Goal: Information Seeking & Learning: Understand process/instructions

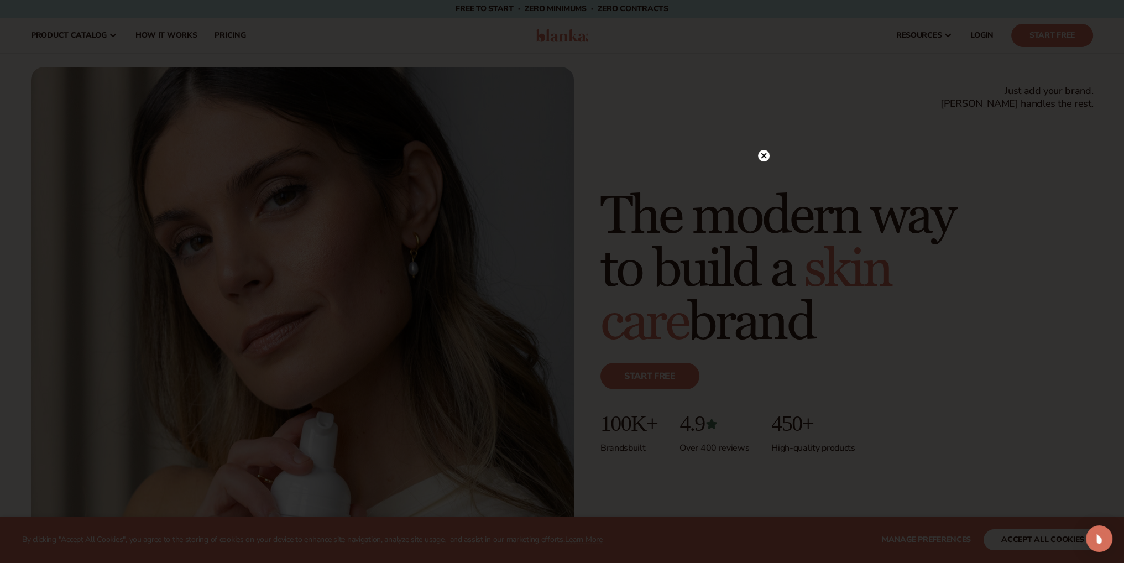
click at [753, 155] on div "Join The Community" at bounding box center [562, 281] width 398 height 252
click at [758, 158] on circle at bounding box center [764, 156] width 12 height 12
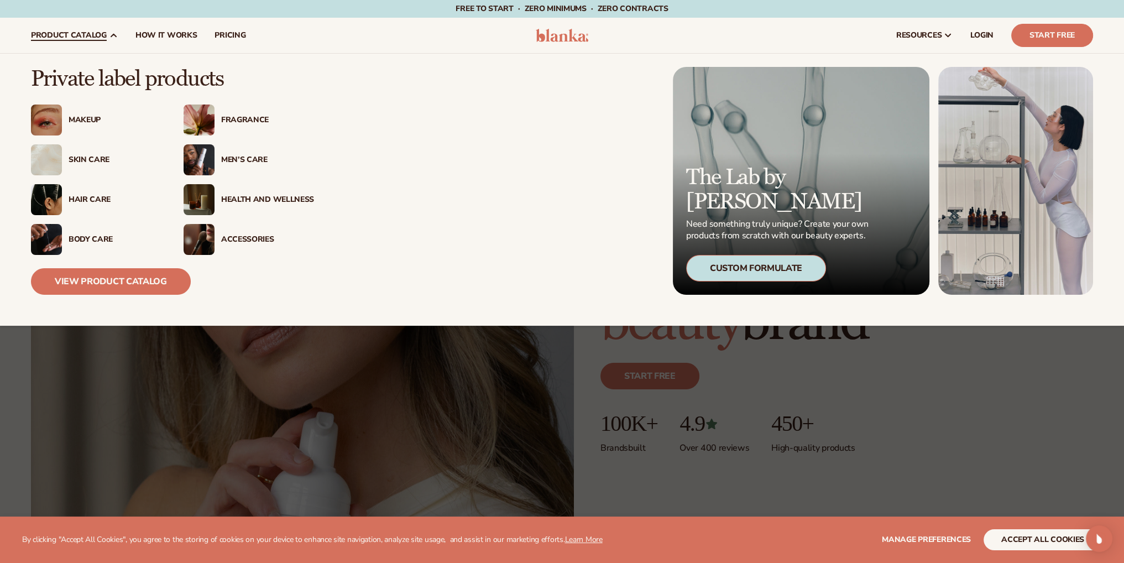
click at [100, 158] on div "Skin Care" at bounding box center [115, 159] width 93 height 9
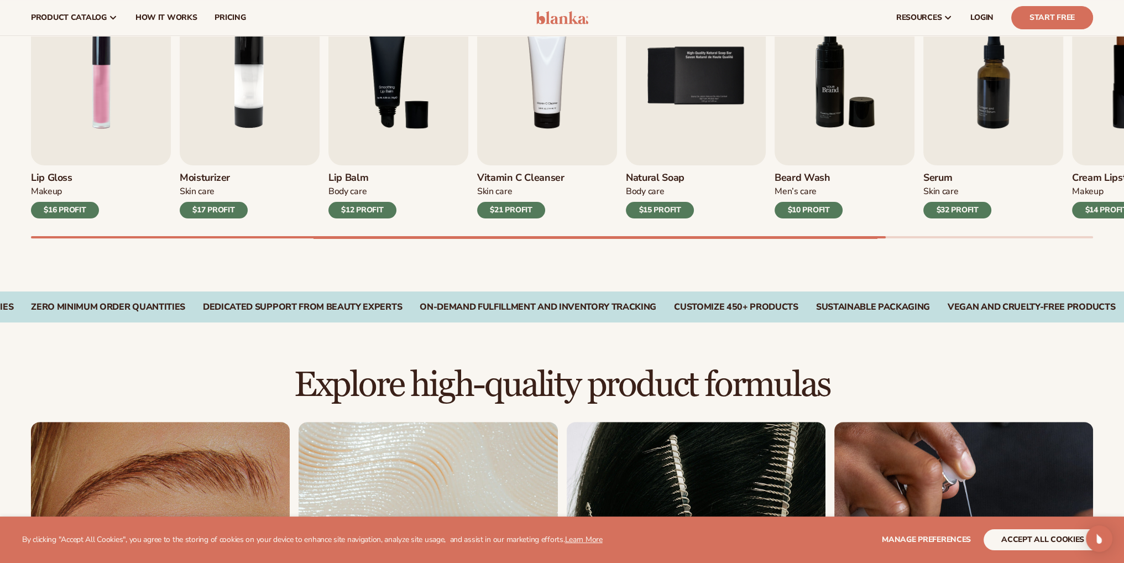
scroll to position [221, 0]
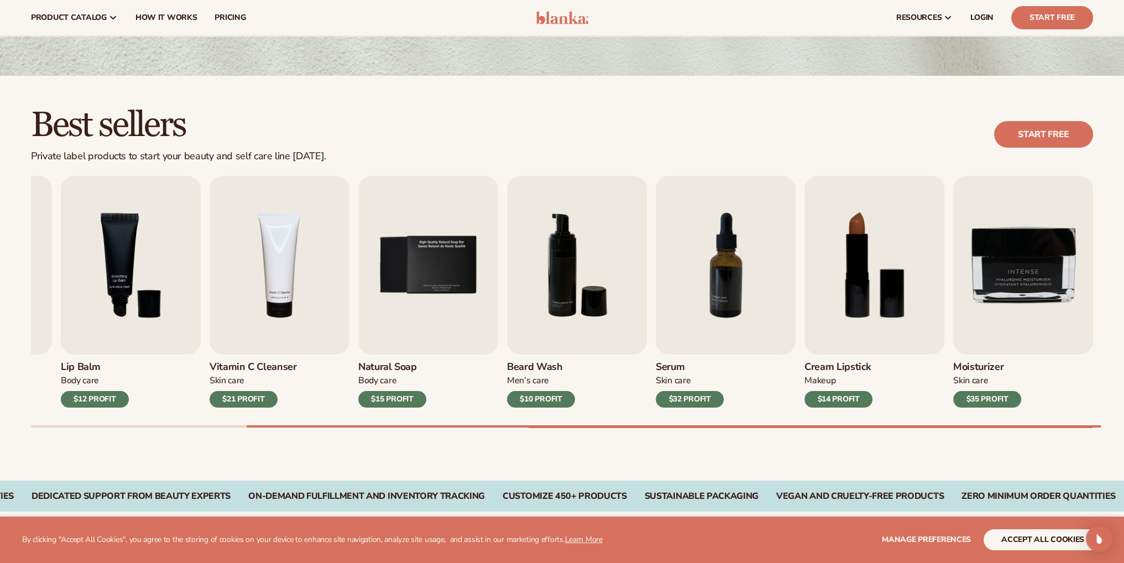
click at [1104, 405] on div "Lip Gloss Makeup $16 PROFIT Moisturizer Skin Care $17 PROFIT Lip Balm Body Care…" at bounding box center [577, 302] width 1093 height 252
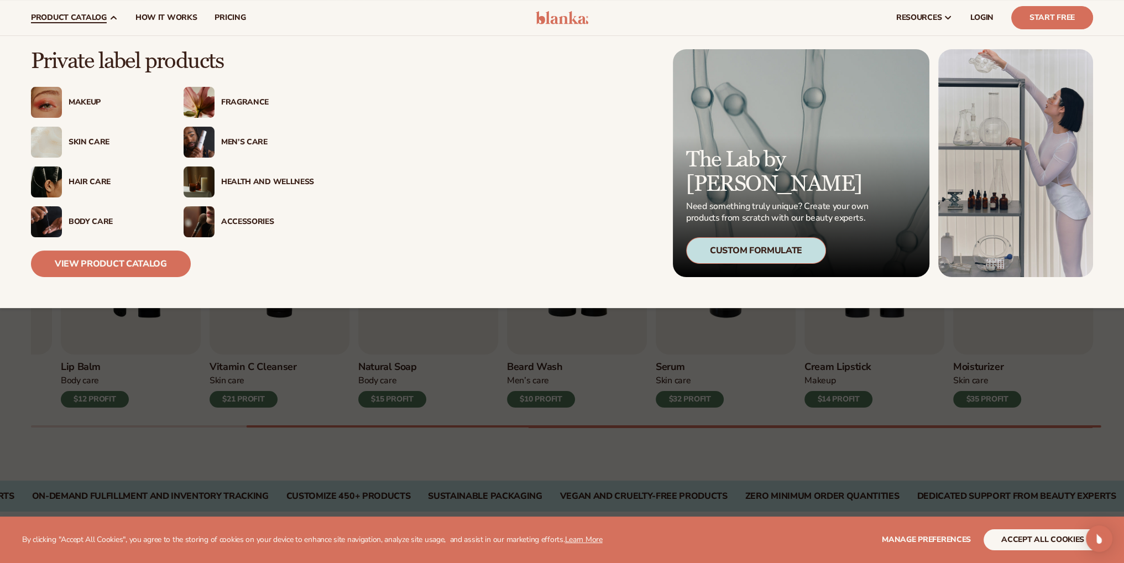
click at [93, 217] on div "Body Care" at bounding box center [115, 221] width 93 height 9
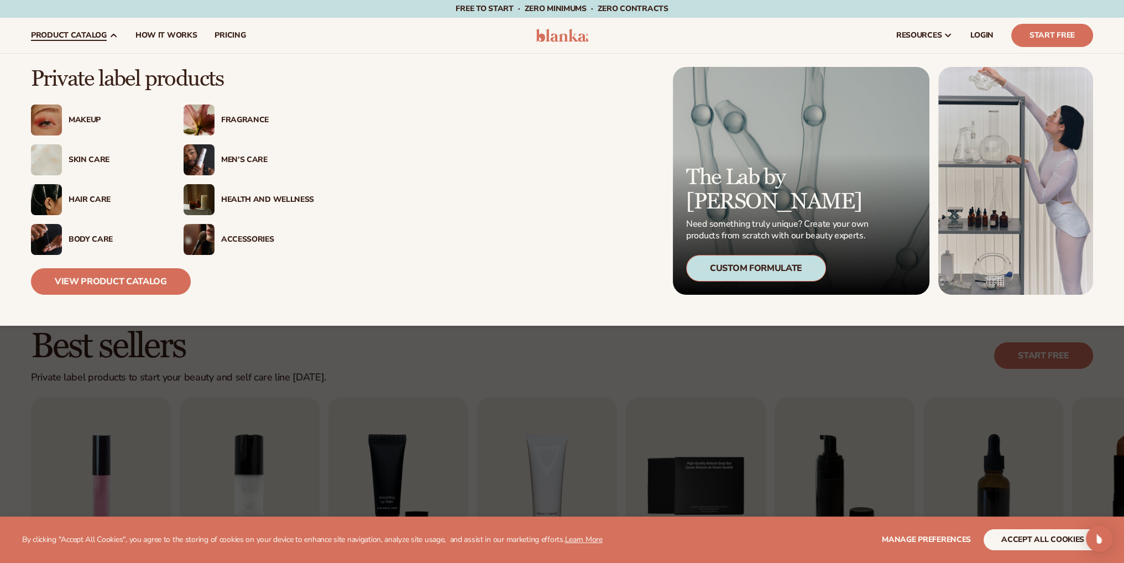
click at [82, 237] on div "Body Care" at bounding box center [115, 239] width 93 height 9
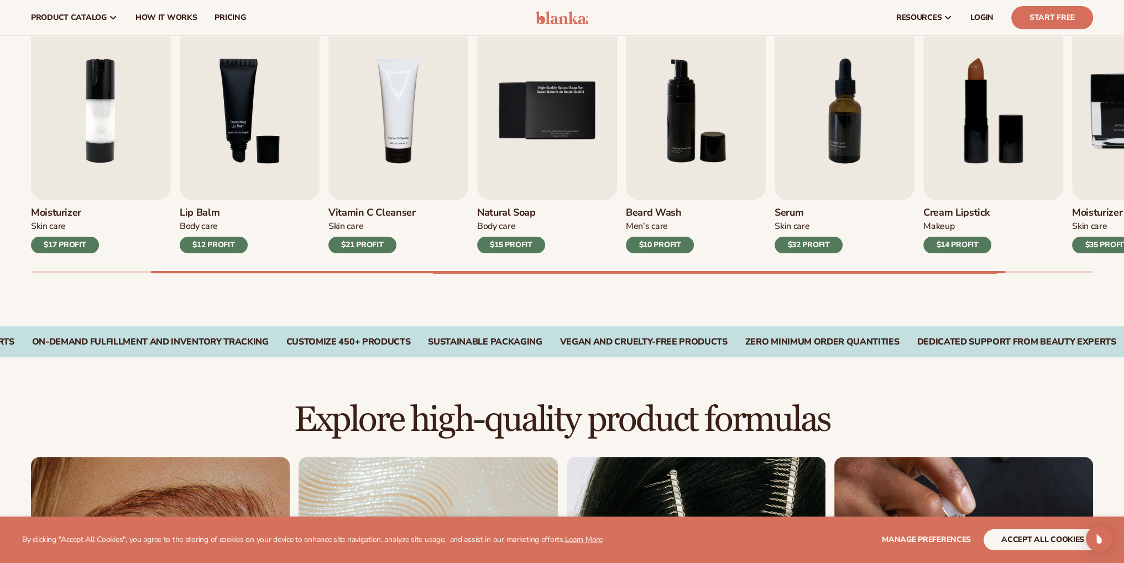
scroll to position [203, 0]
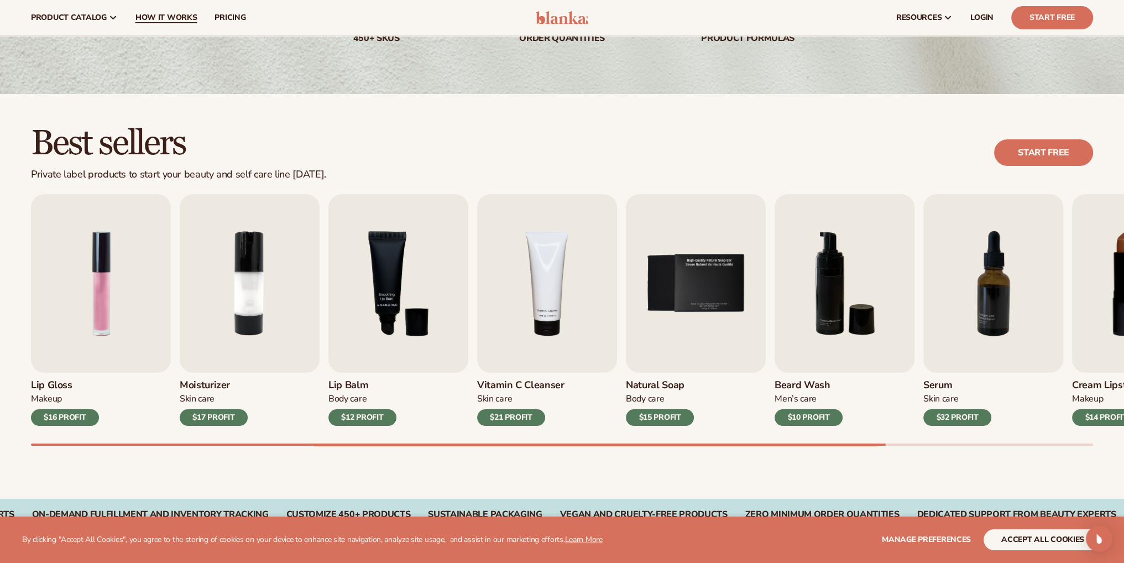
click at [194, 19] on span "How It Works" at bounding box center [166, 17] width 62 height 9
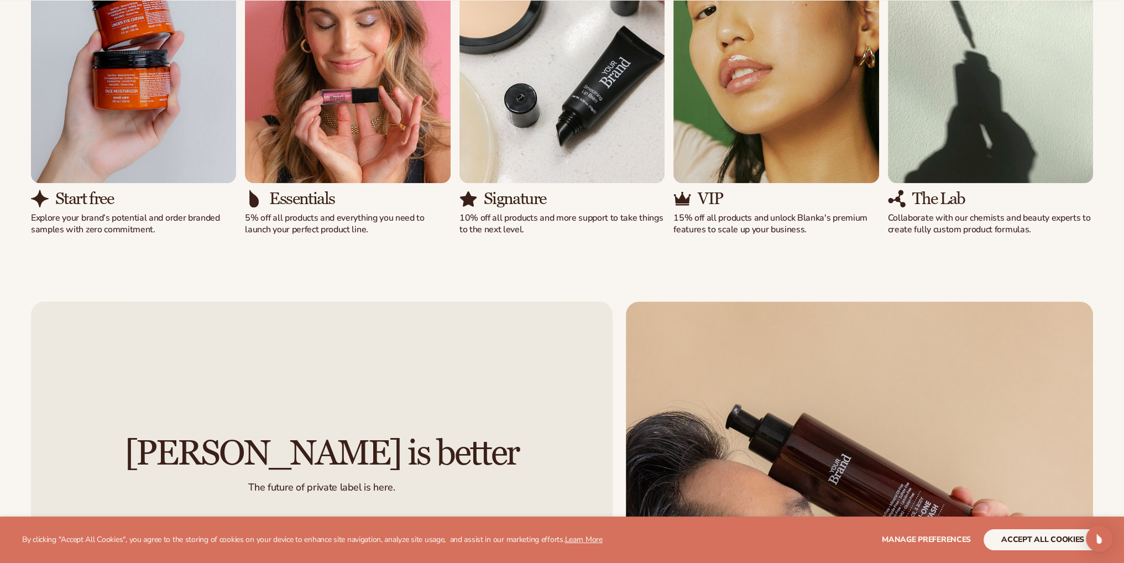
scroll to position [1327, 0]
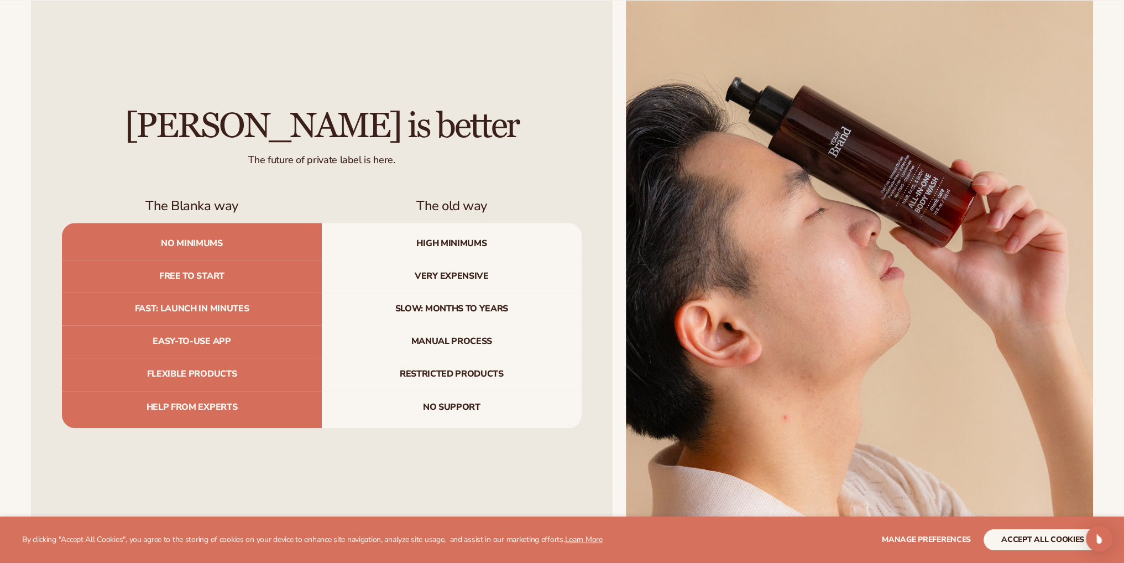
click at [201, 243] on span "No minimums" at bounding box center [192, 241] width 260 height 37
click at [206, 280] on span "Free to start" at bounding box center [192, 276] width 260 height 33
click at [203, 281] on span "Free to start" at bounding box center [192, 276] width 260 height 33
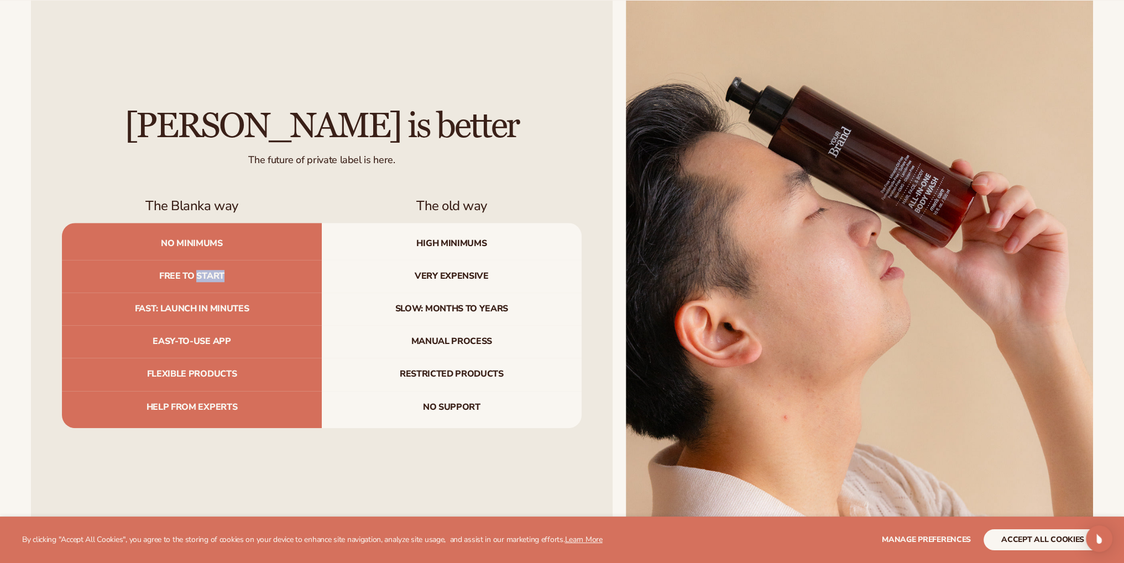
click at [203, 281] on span "Free to start" at bounding box center [192, 276] width 260 height 33
click at [206, 278] on span "Free to start" at bounding box center [192, 276] width 260 height 33
click at [223, 310] on span "Fast: launch in minutes" at bounding box center [192, 308] width 260 height 33
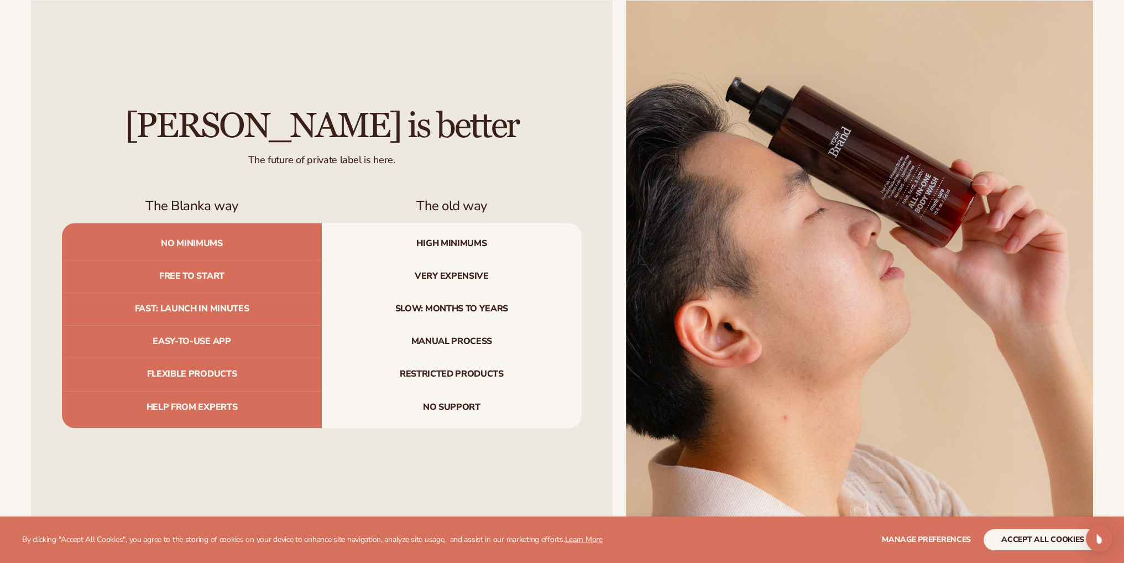
click at [209, 337] on span "Easy-to-use app" at bounding box center [192, 341] width 260 height 33
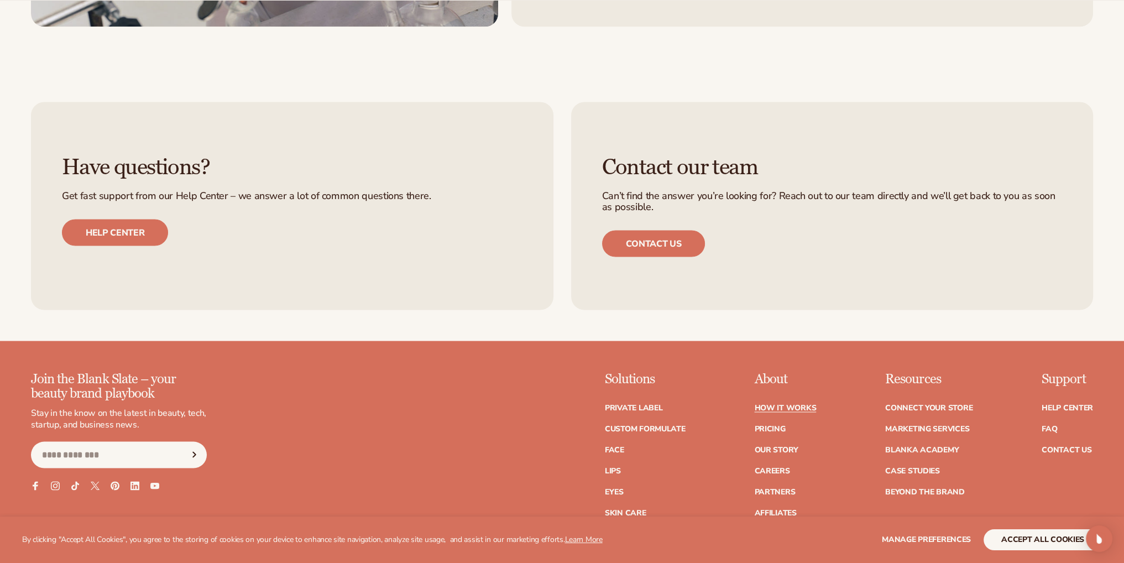
scroll to position [2764, 0]
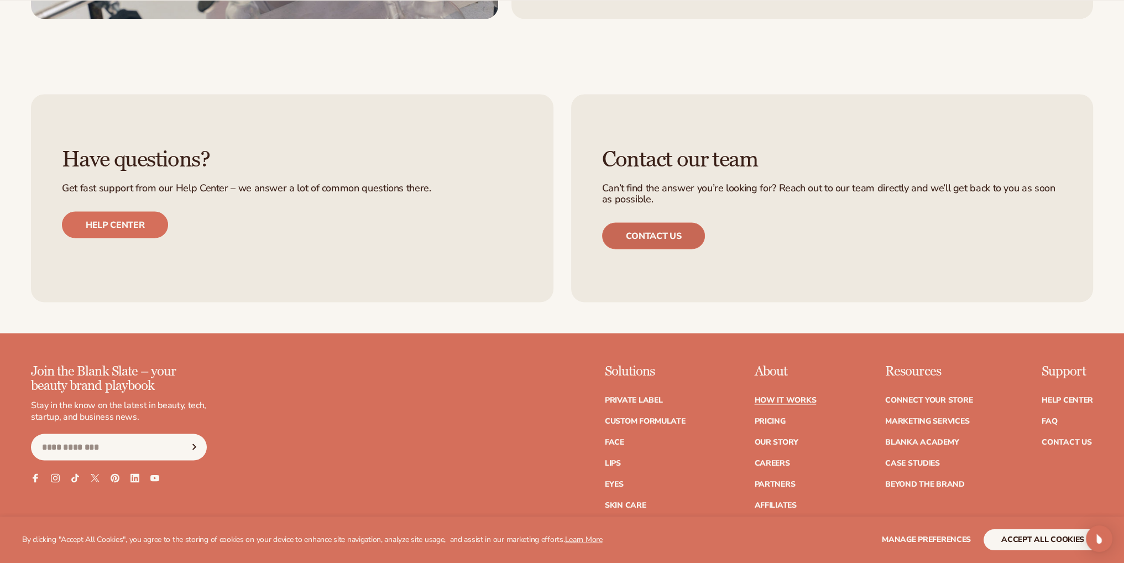
click at [672, 244] on link "Contact us" at bounding box center [653, 235] width 103 height 27
